Goal: Navigation & Orientation: Find specific page/section

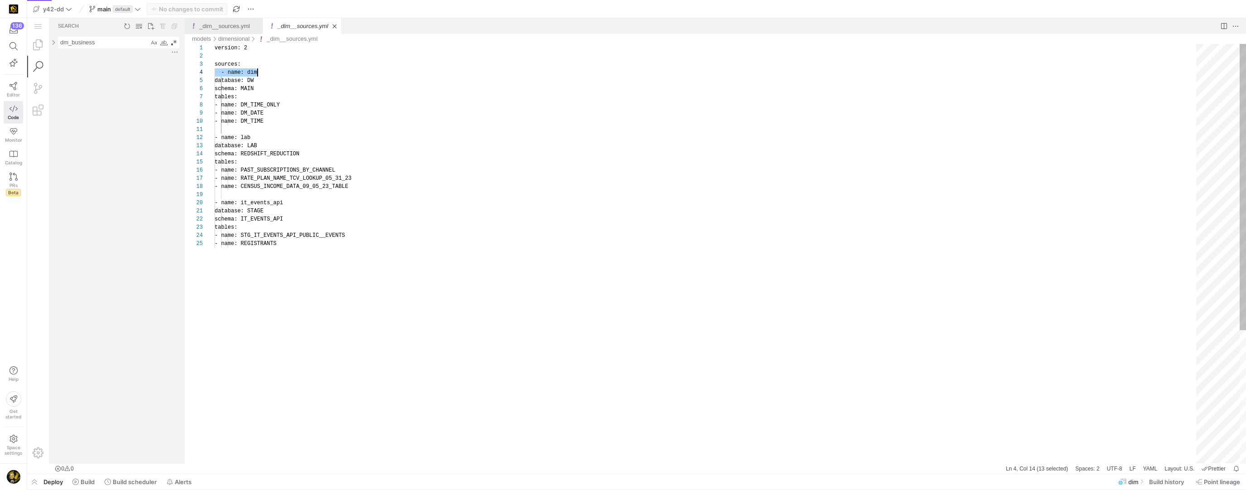
scroll to position [24, 43]
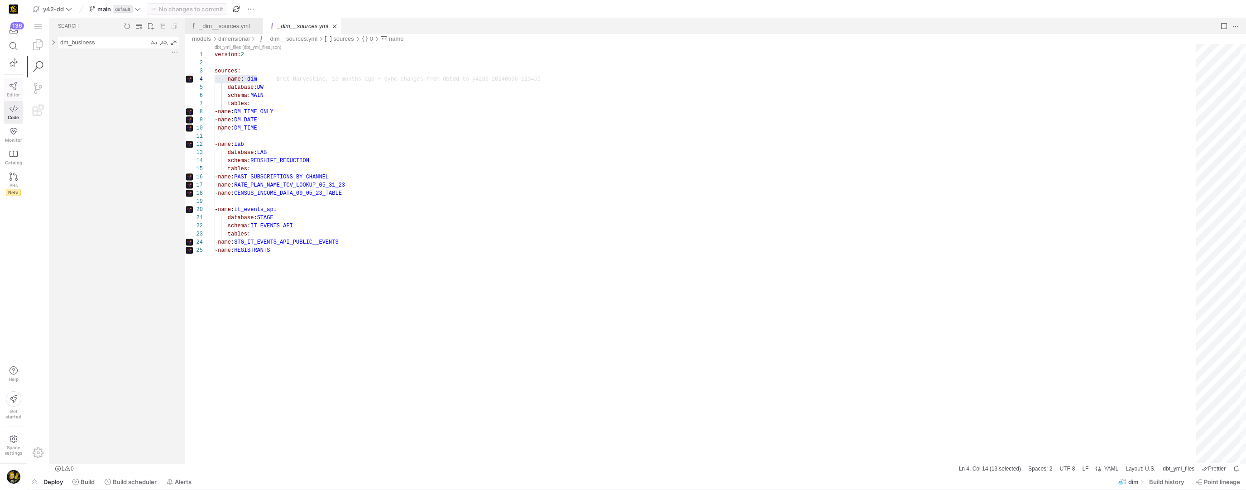
click at [10, 88] on icon at bounding box center [14, 86] width 8 height 8
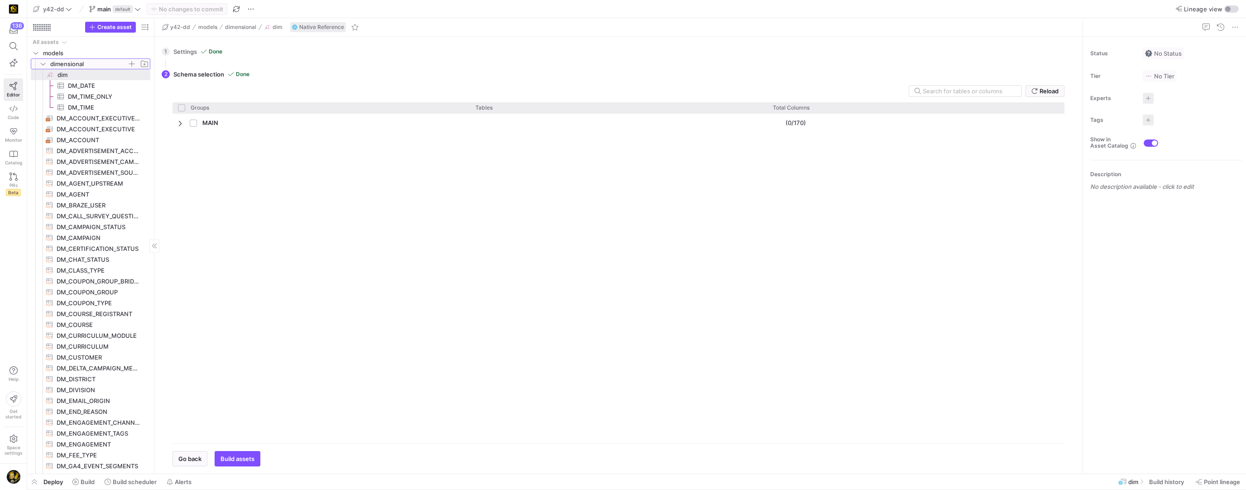
click at [43, 66] on icon "Press SPACE to select this row." at bounding box center [43, 63] width 6 height 5
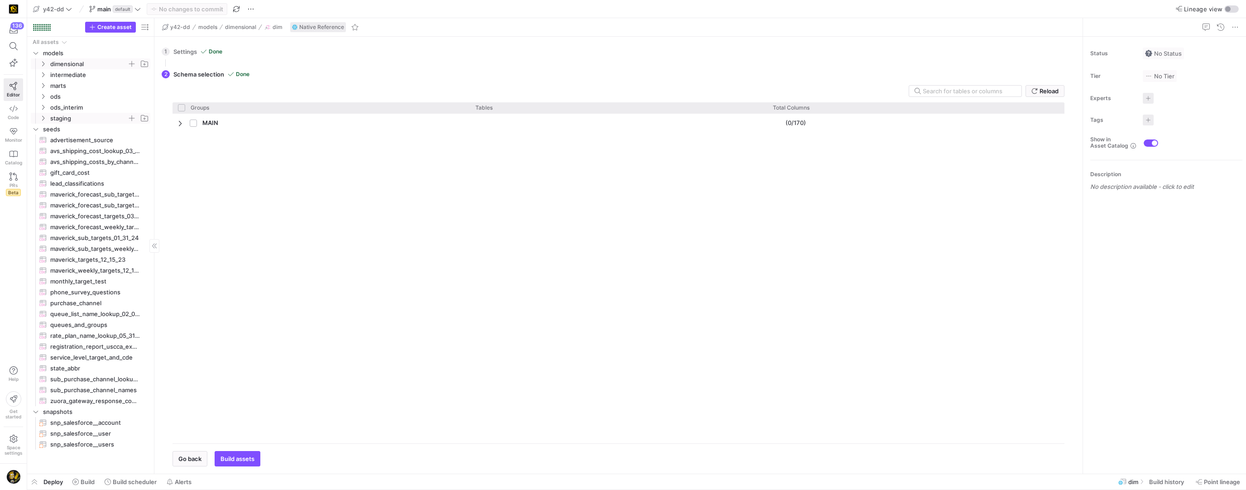
click at [42, 117] on icon "Press SPACE to select this row." at bounding box center [43, 117] width 6 height 5
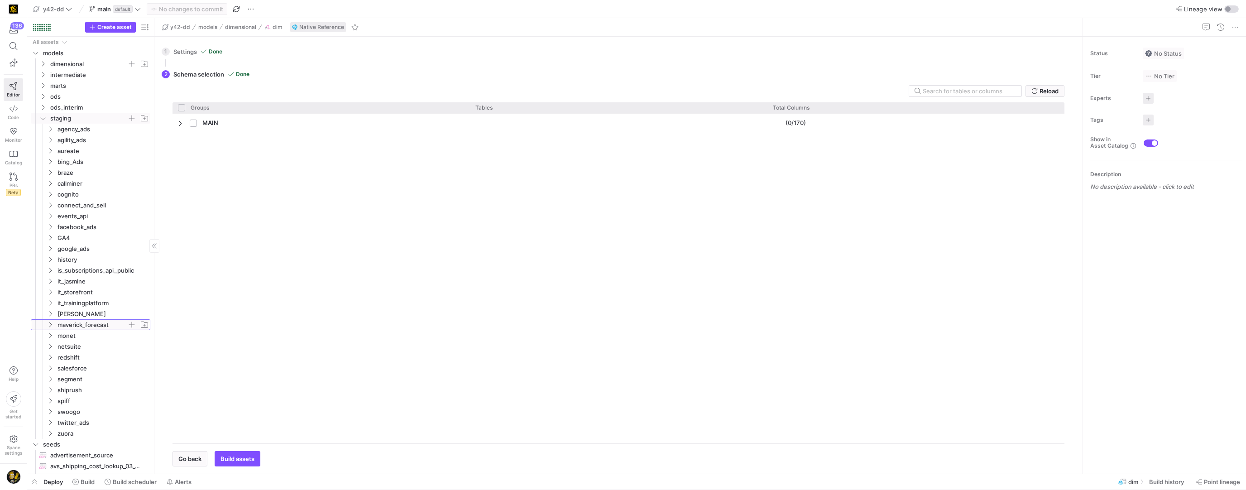
click at [53, 324] on y42-icon "Press SPACE to select this row." at bounding box center [50, 324] width 7 height 7
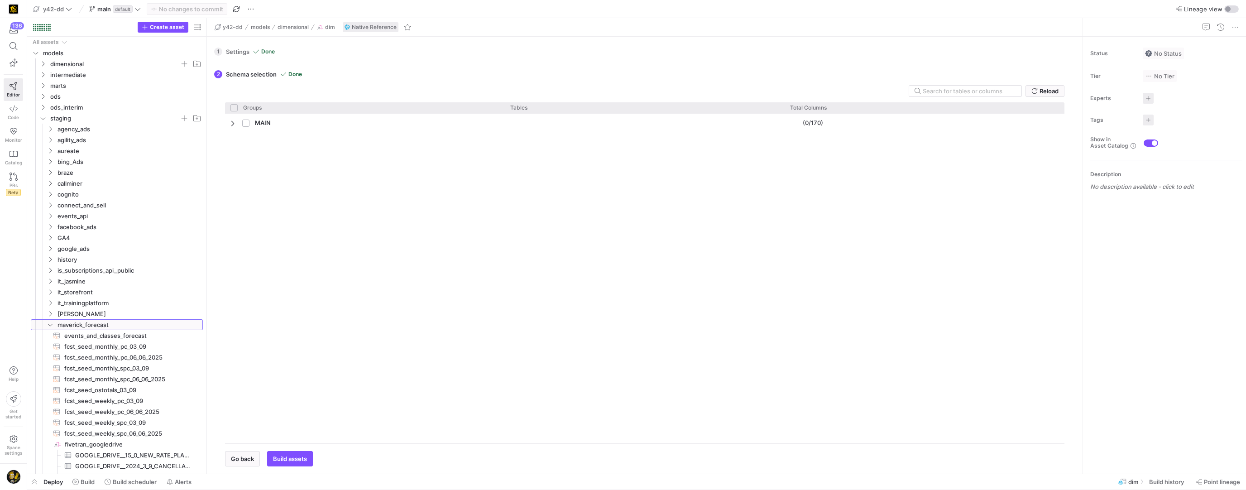
drag, startPoint x: 153, startPoint y: 369, endPoint x: 206, endPoint y: 368, distance: 52.5
click at [206, 368] on div at bounding box center [206, 245] width 0 height 455
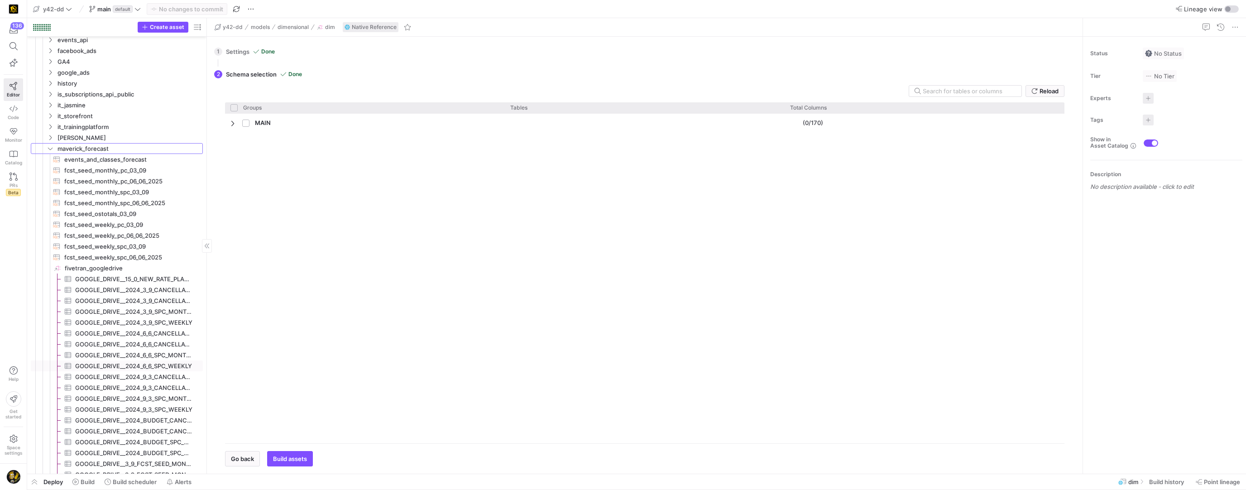
scroll to position [179, 0]
click at [162, 278] on span "GOOGLE_DRIVE__15_0_NEW_RATE_PLANS_SEED_FILE_FINAL_V_2​​​​​​​​​" at bounding box center [133, 276] width 117 height 10
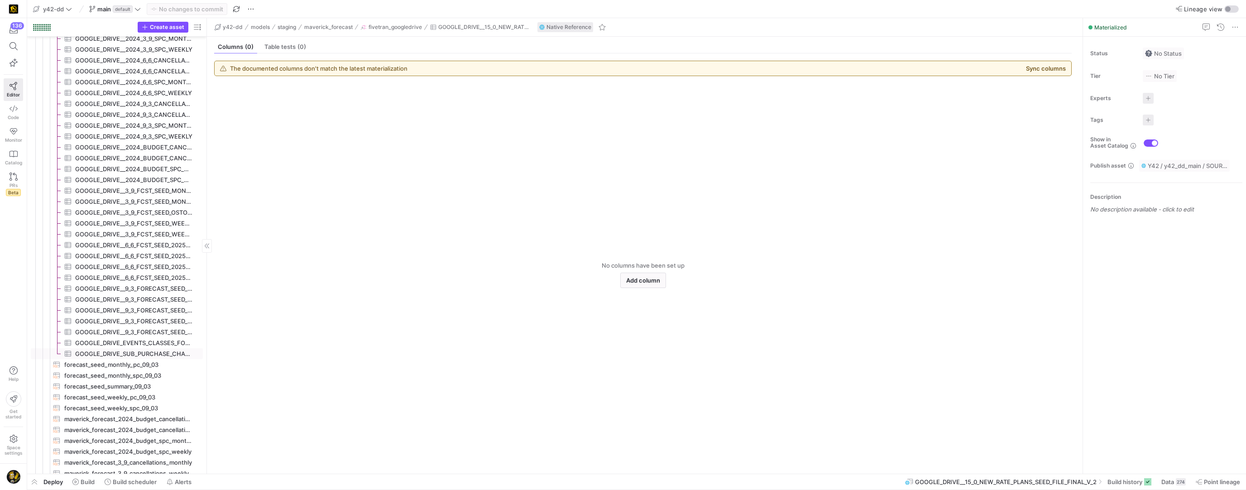
click at [164, 355] on span "GOOGLE_DRIVE_SUB_PURCHASE_CHANNEL_LOOKUP_01_24_24​​​​​​​​​" at bounding box center [133, 354] width 117 height 10
